Goal: Task Accomplishment & Management: Complete application form

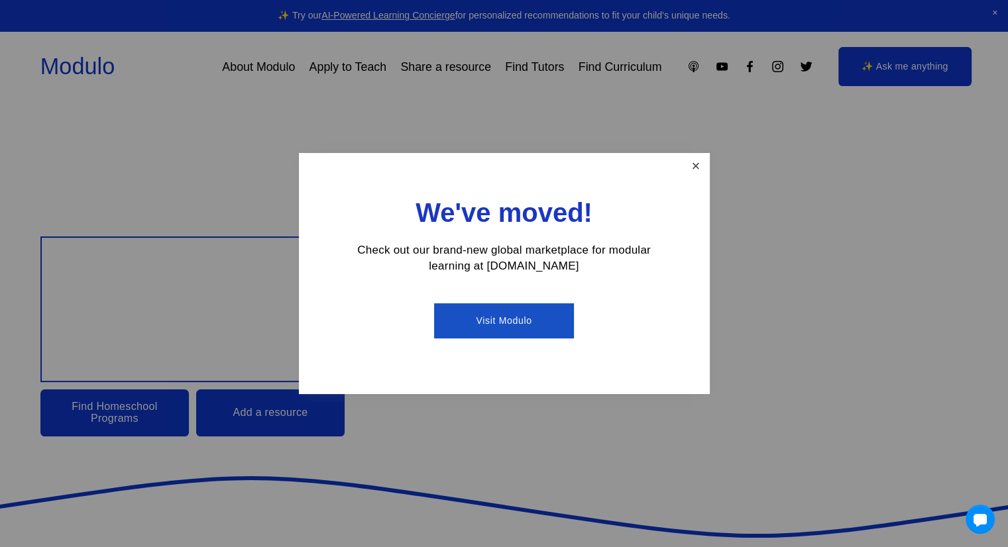
click at [697, 161] on link "Close" at bounding box center [695, 166] width 23 height 23
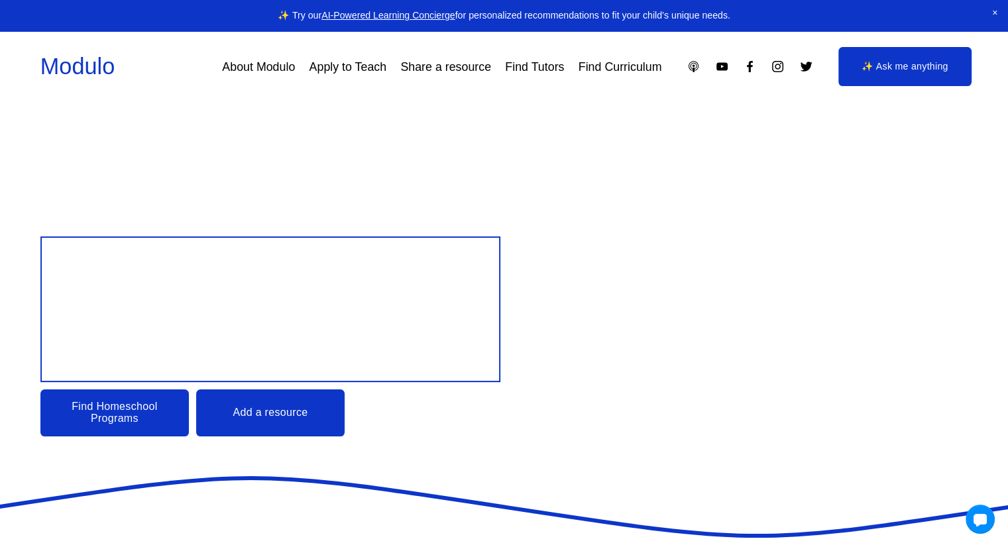
click at [346, 67] on link "Apply to Teach" at bounding box center [348, 67] width 78 height 24
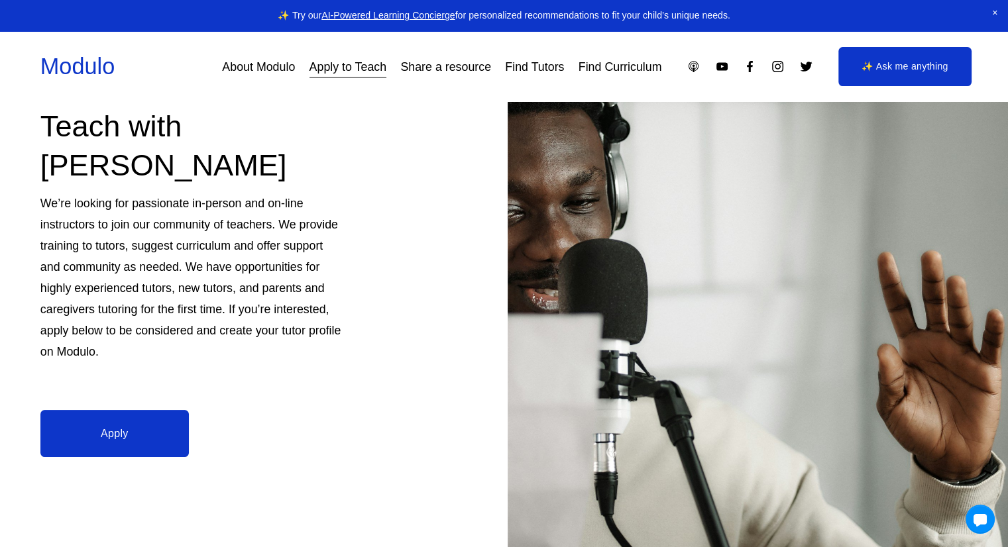
scroll to position [199, 0]
